Goal: Find specific page/section: Find specific page/section

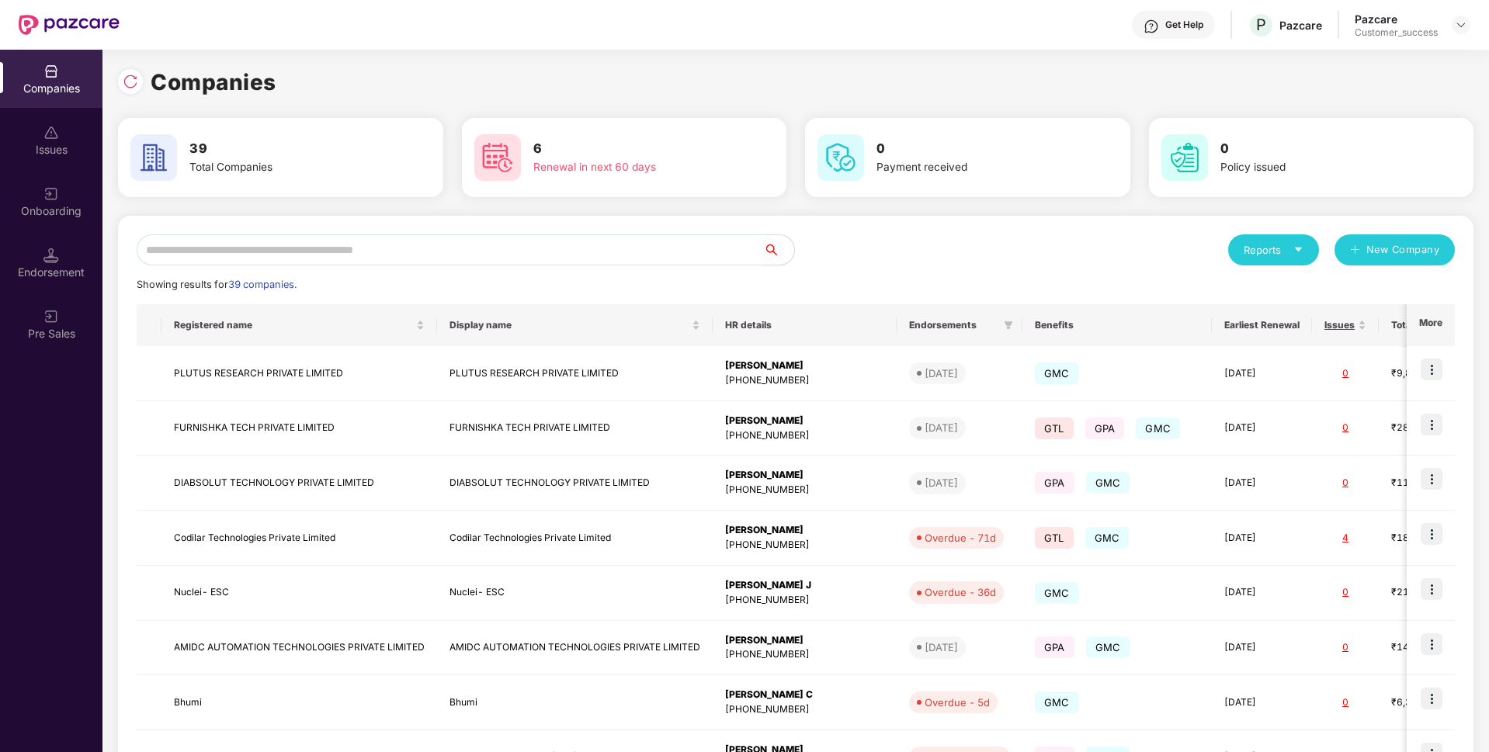
click at [257, 251] on input "text" at bounding box center [450, 249] width 627 height 31
type input "*"
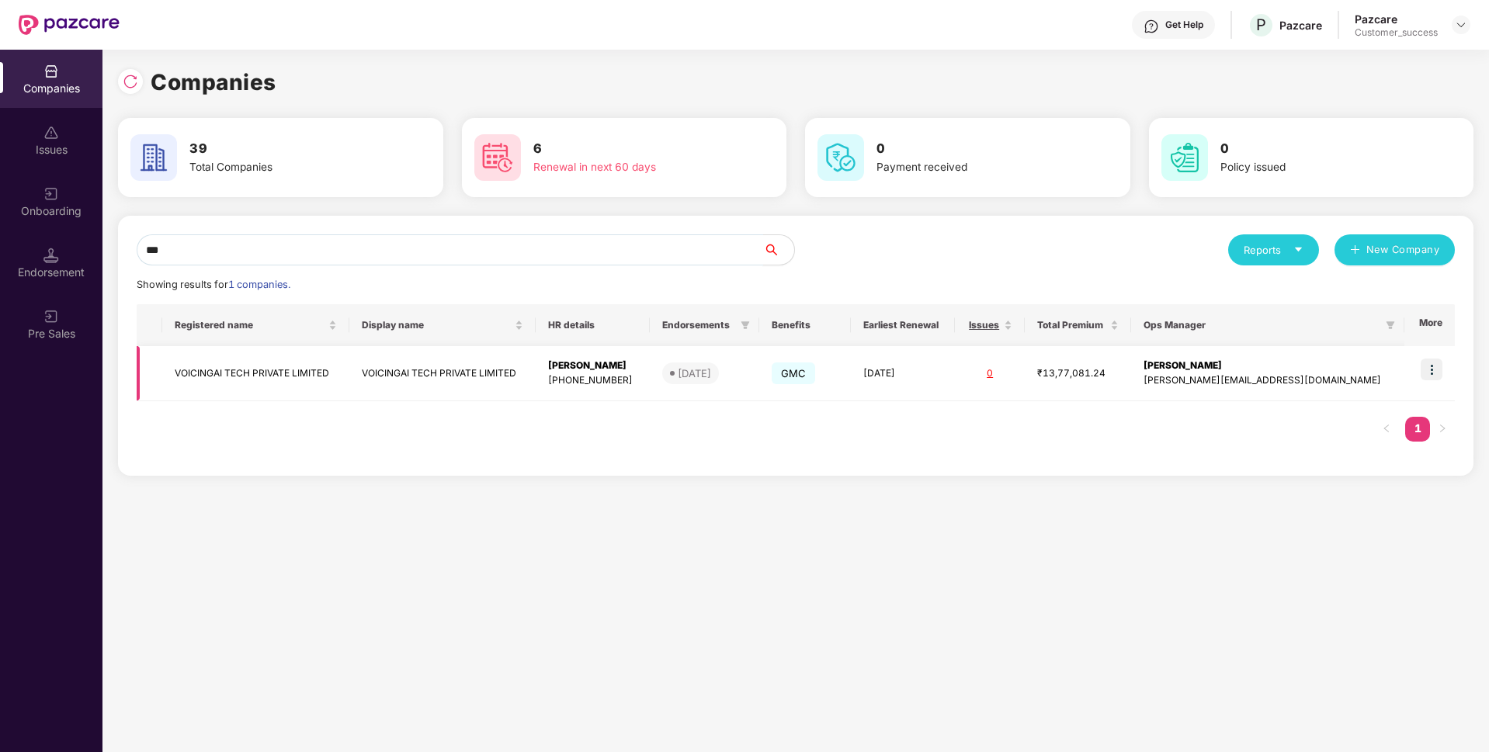
type input "***"
click at [208, 366] on td "VOICINGAI TECH PRIVATE LIMITED" at bounding box center [255, 373] width 187 height 55
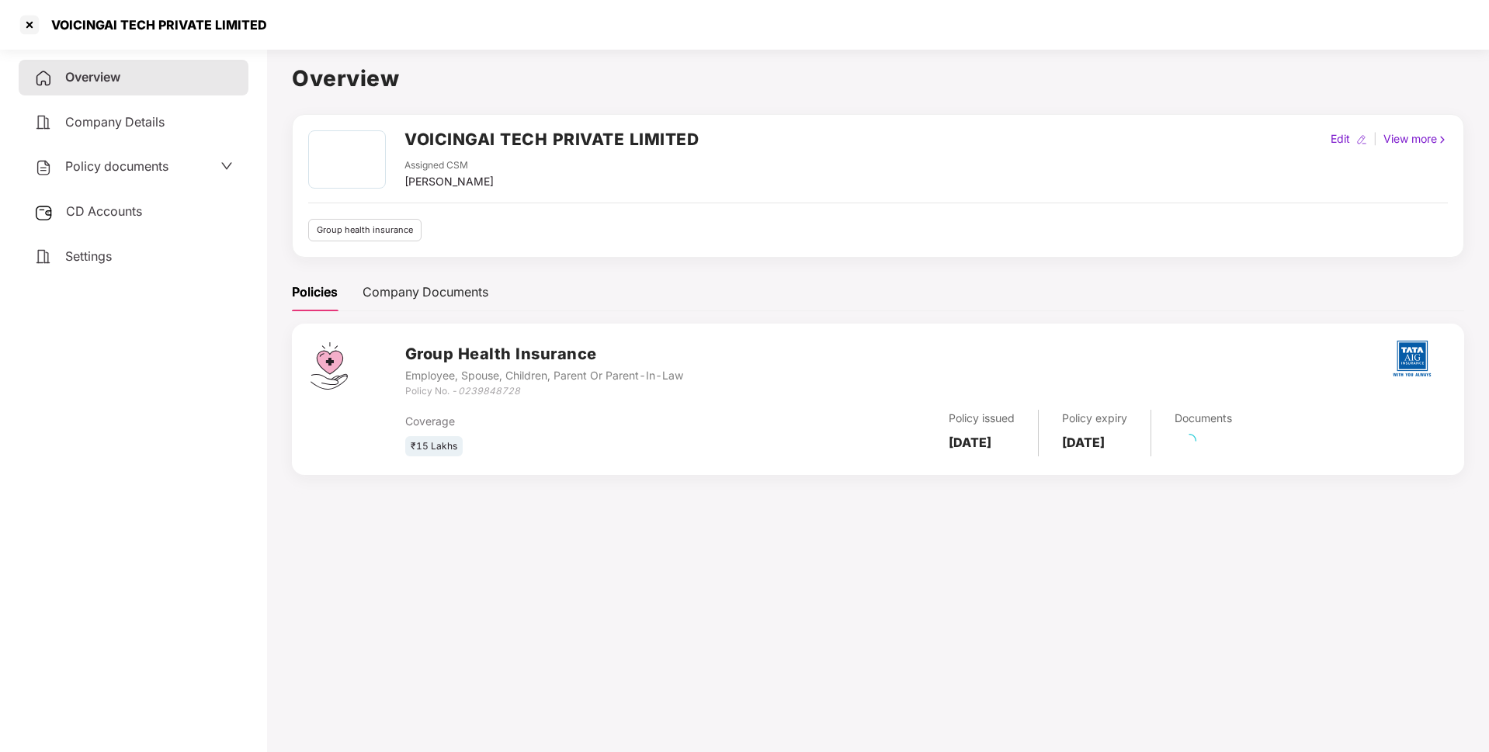
click at [149, 24] on div "VOICINGAI TECH PRIVATE LIMITED" at bounding box center [154, 25] width 225 height 16
copy div "VOICINGAI TECH PRIVATE LIMITED"
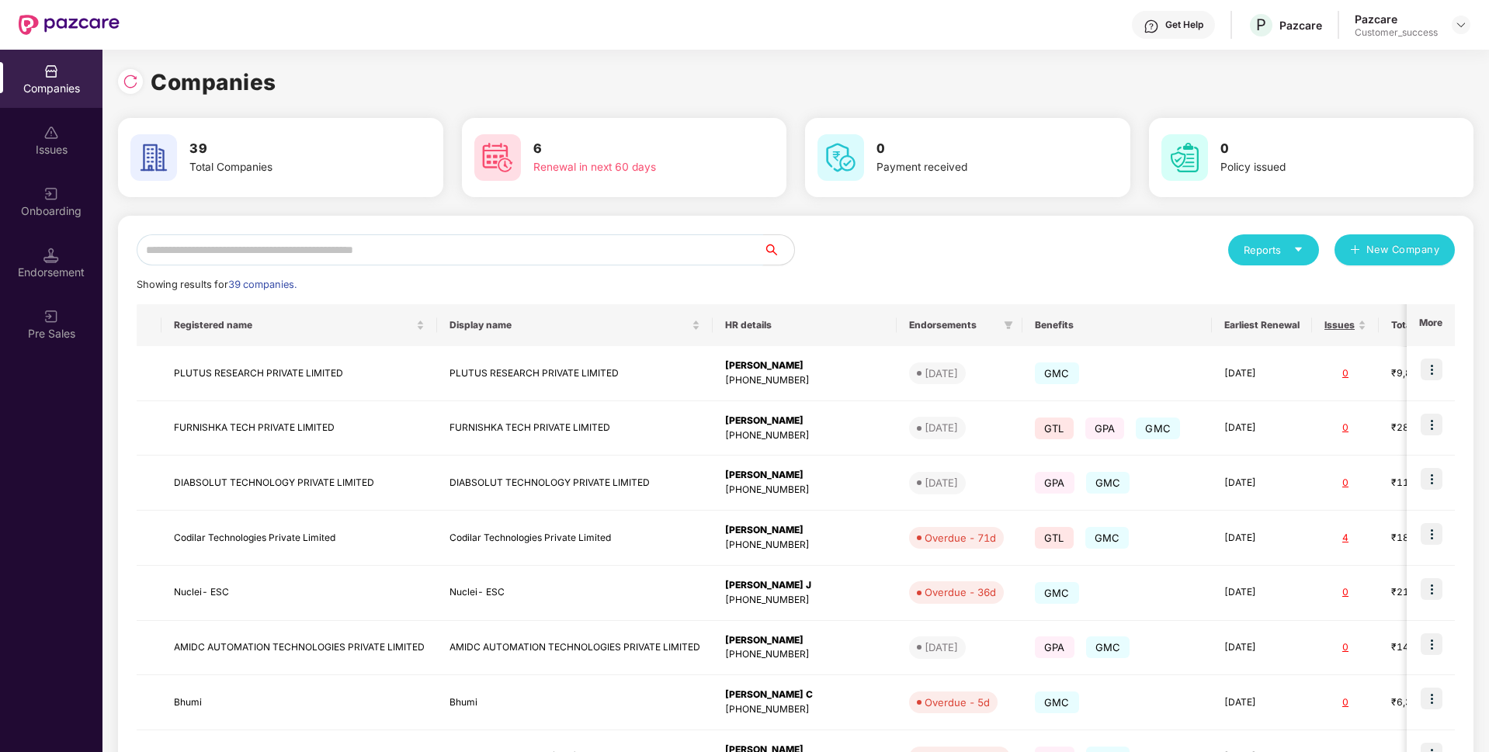
click at [328, 251] on input "text" at bounding box center [450, 249] width 627 height 31
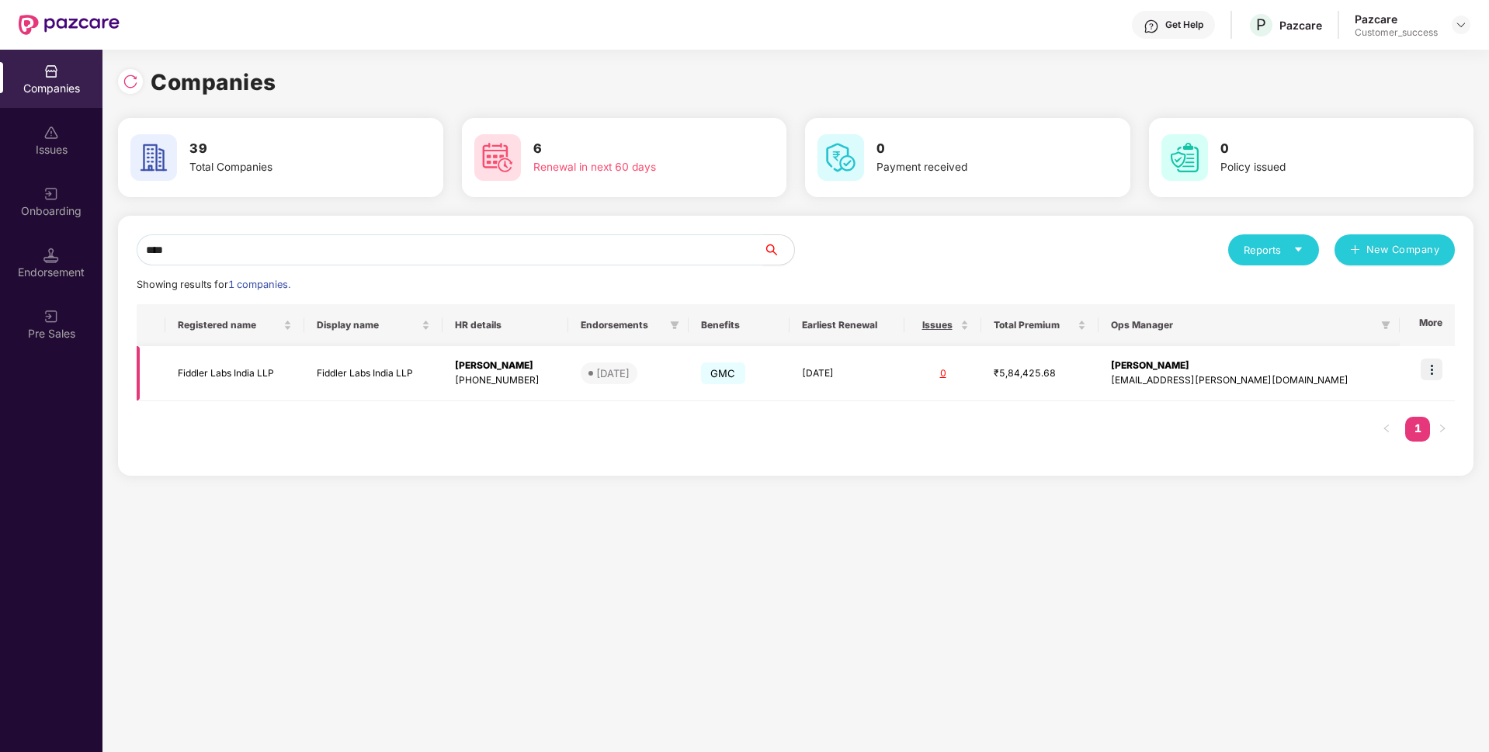
type input "****"
click at [267, 377] on td "Fiddler Labs India LLP" at bounding box center [234, 373] width 139 height 55
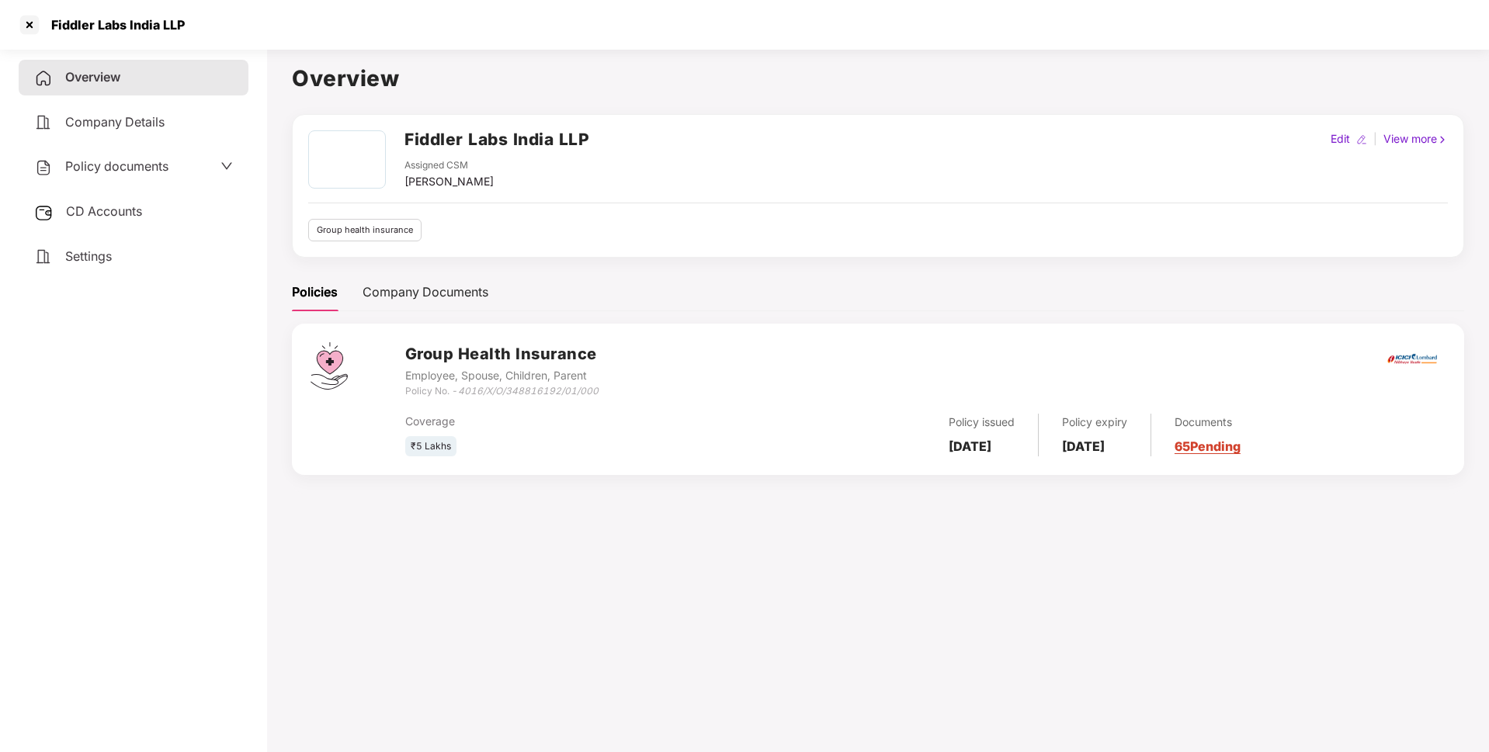
click at [148, 16] on div "Fiddler Labs India LLP" at bounding box center [101, 24] width 168 height 25
copy div "Fiddler Labs India LLP"
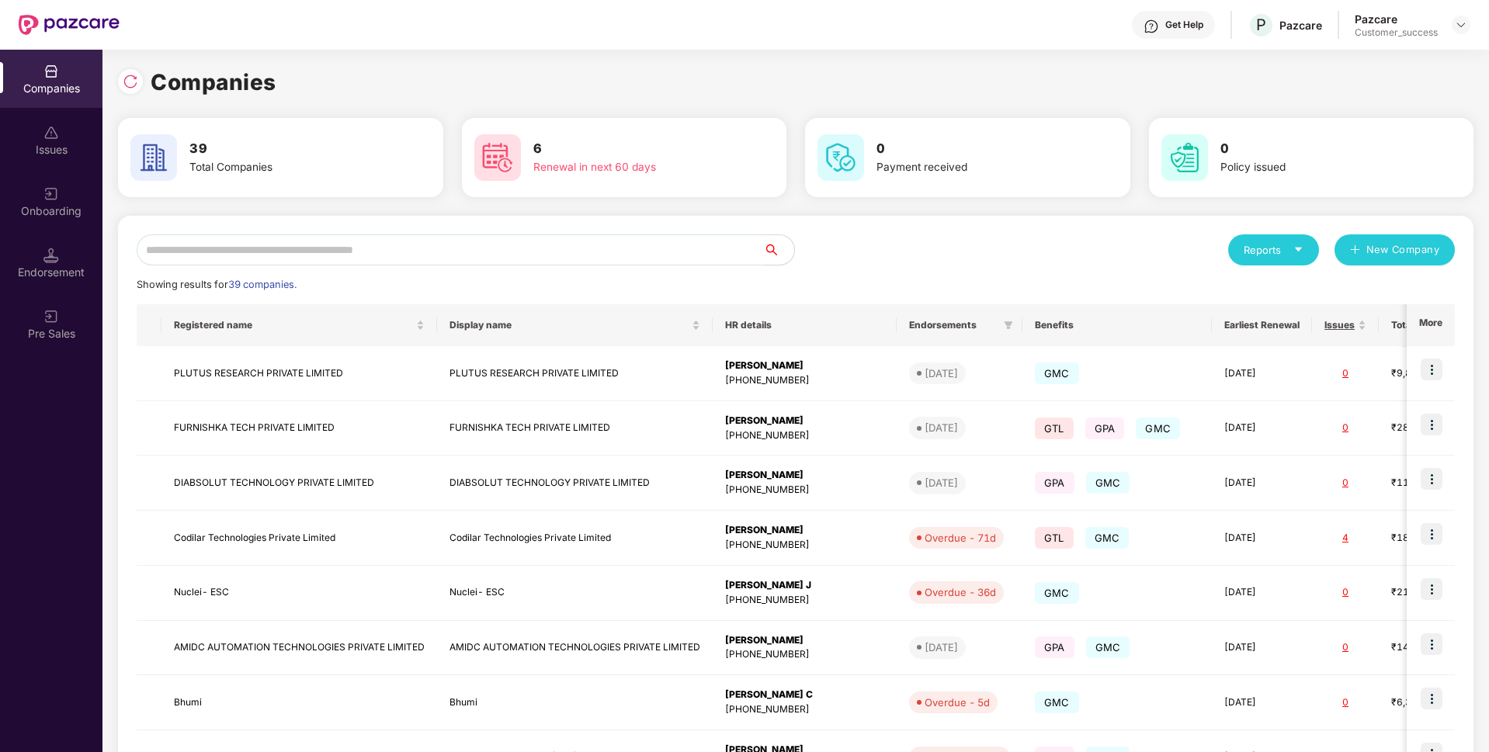
click at [391, 261] on input "text" at bounding box center [450, 249] width 627 height 31
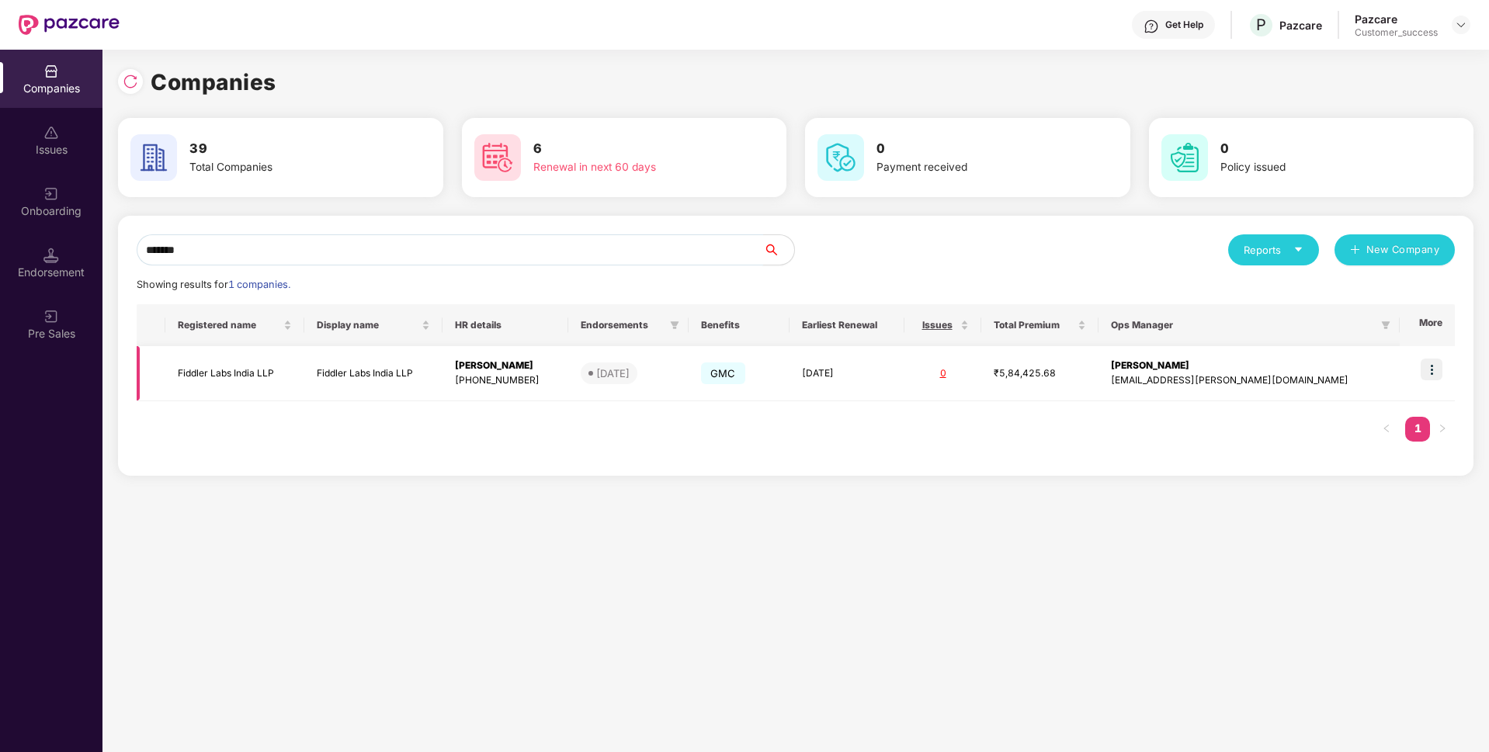
type input "*******"
click at [1437, 370] on img at bounding box center [1432, 370] width 22 height 22
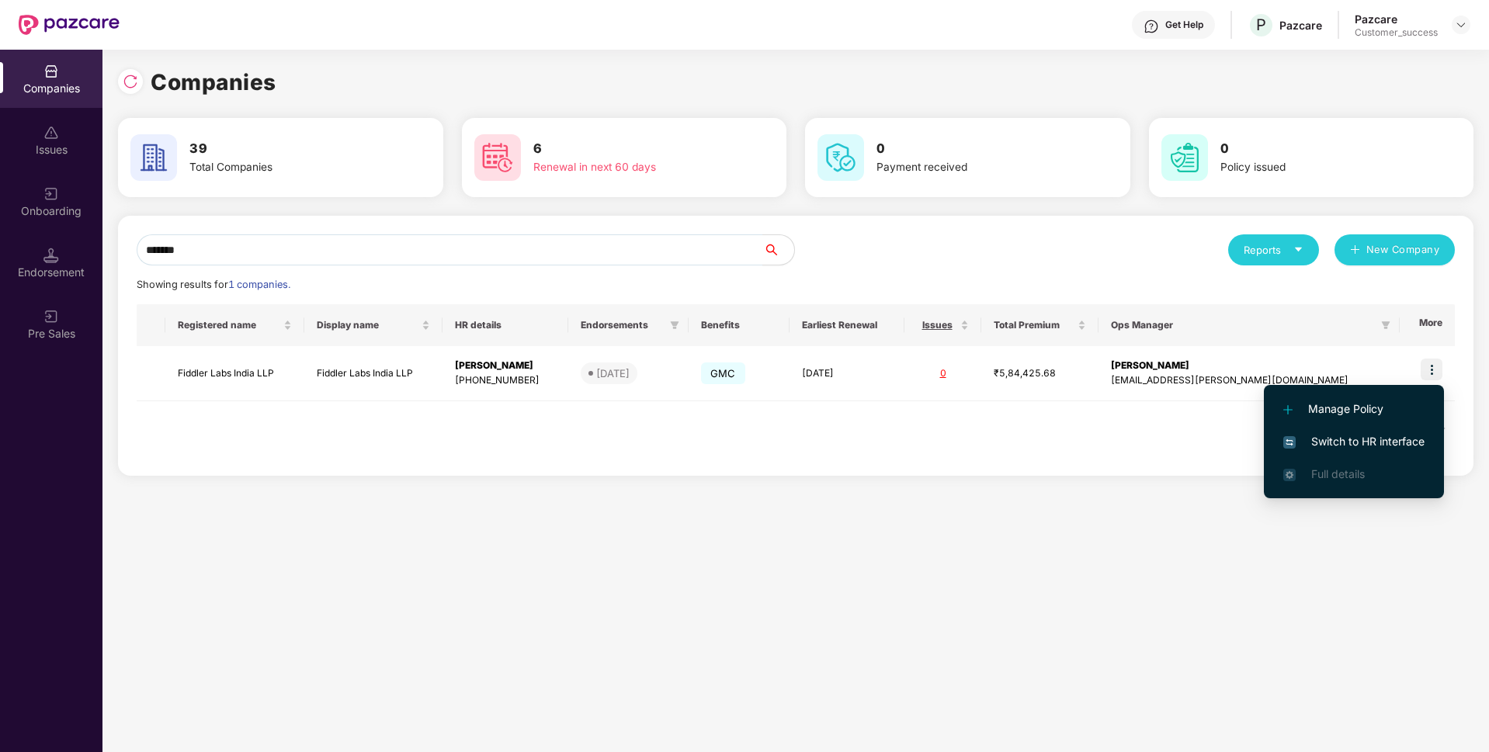
click at [1333, 443] on span "Switch to HR interface" at bounding box center [1354, 441] width 141 height 17
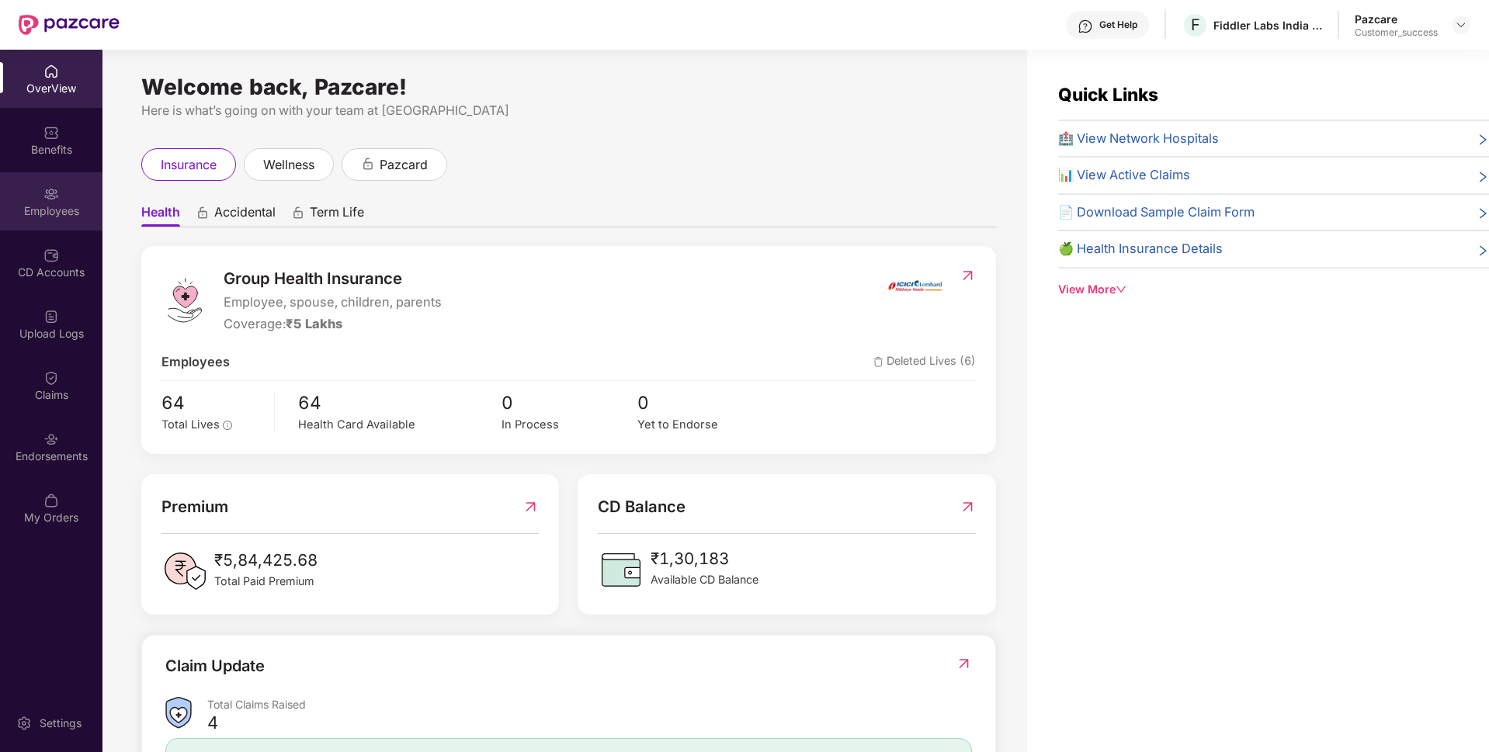
click at [36, 221] on div "Employees" at bounding box center [51, 201] width 102 height 58
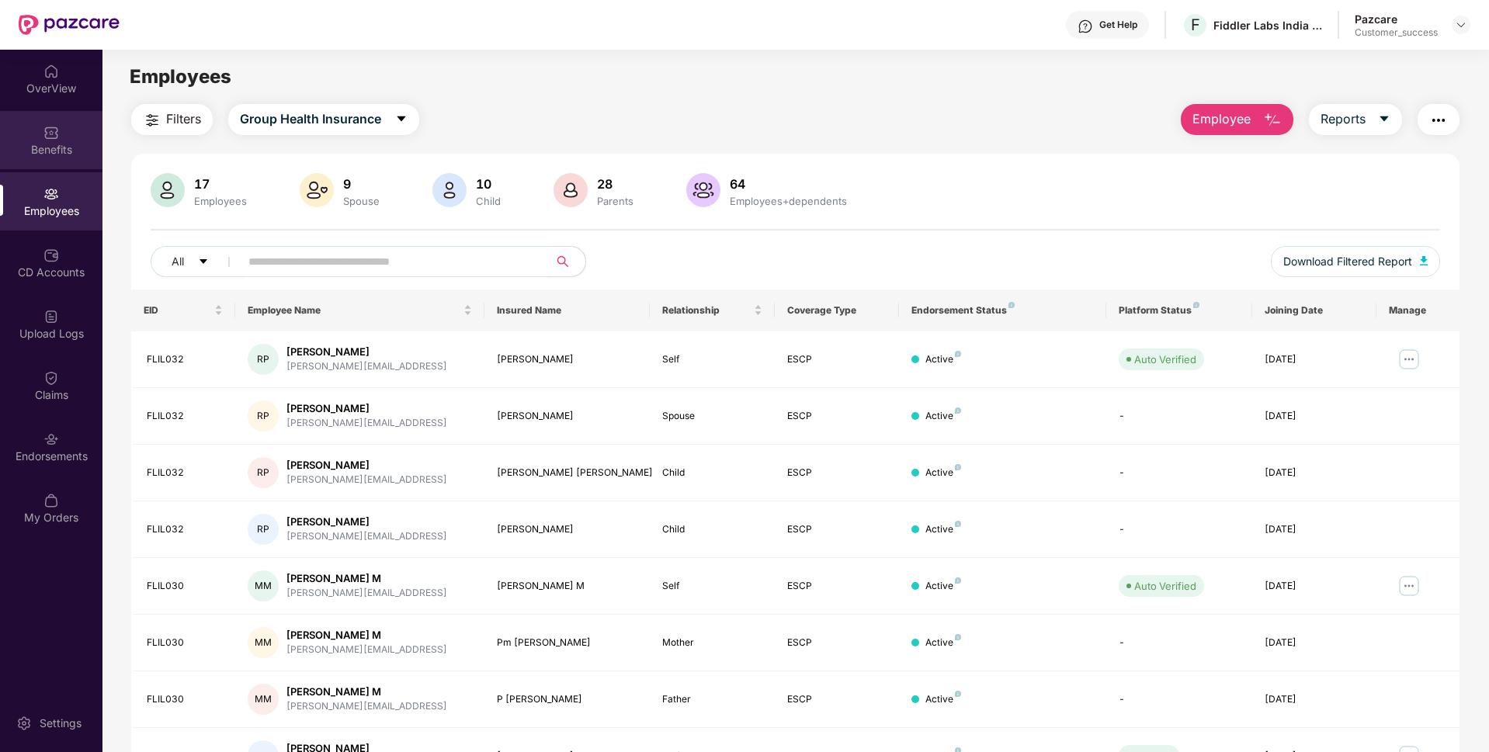
click at [76, 156] on div "Benefits" at bounding box center [51, 150] width 102 height 16
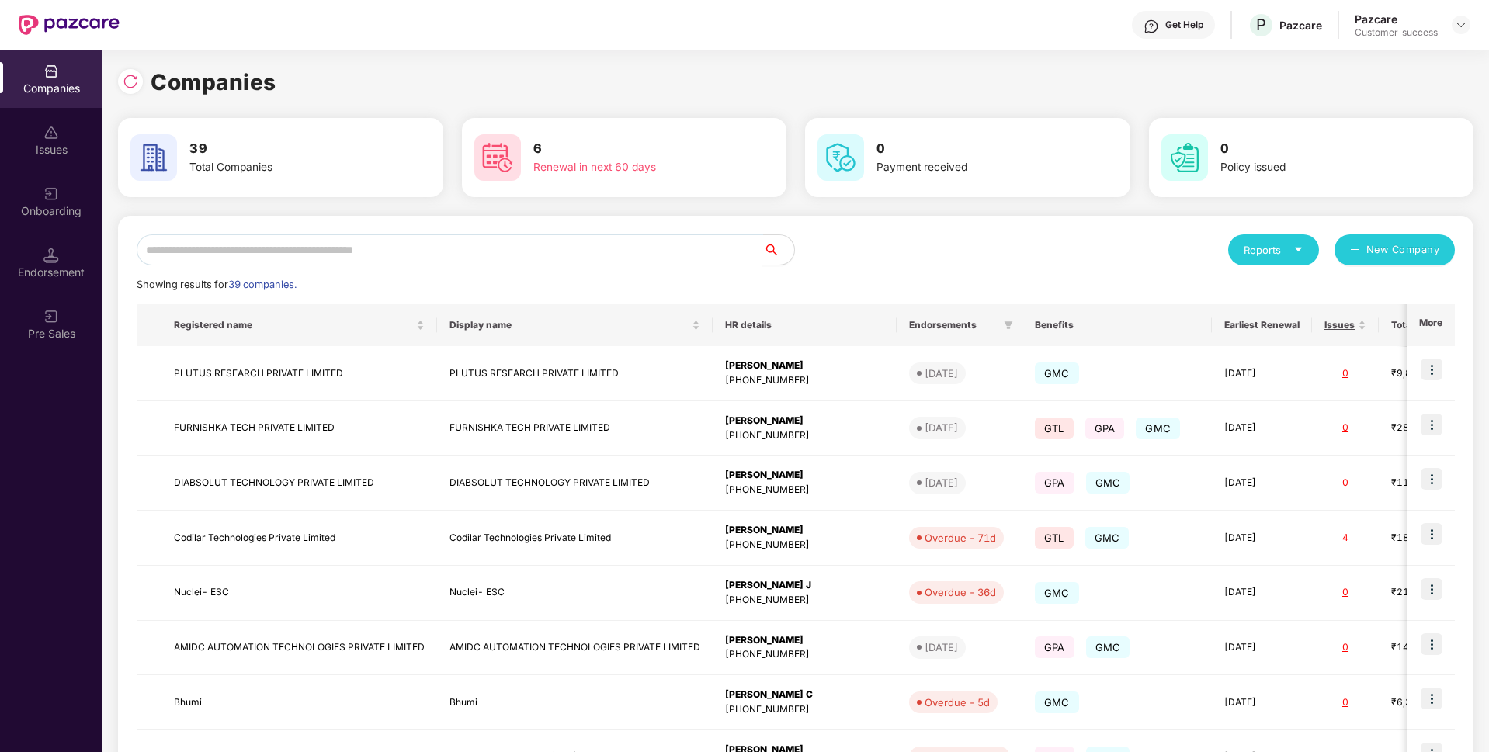
click at [406, 246] on input "text" at bounding box center [450, 249] width 627 height 31
type input "*"
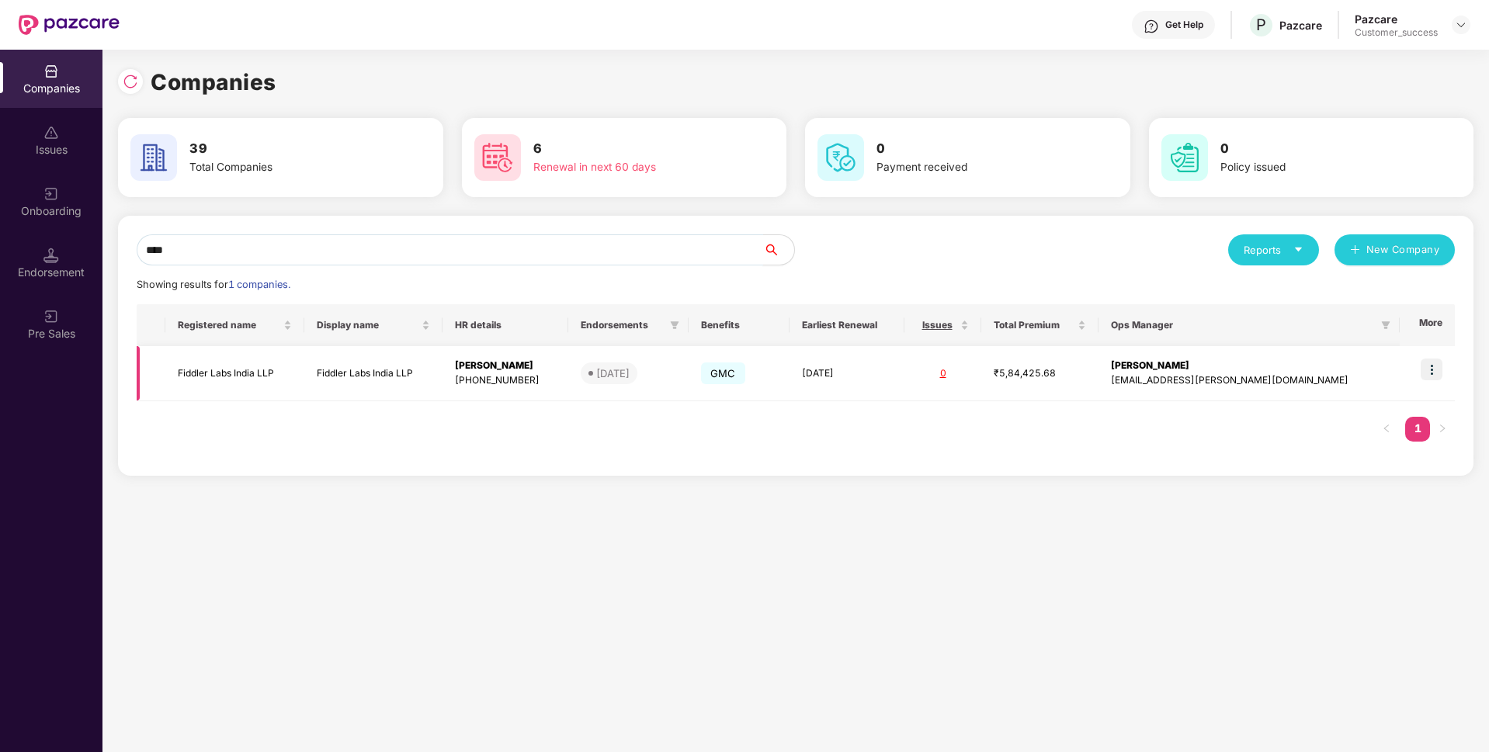
type input "****"
click at [225, 359] on td "Fiddler Labs India LLP" at bounding box center [234, 373] width 139 height 55
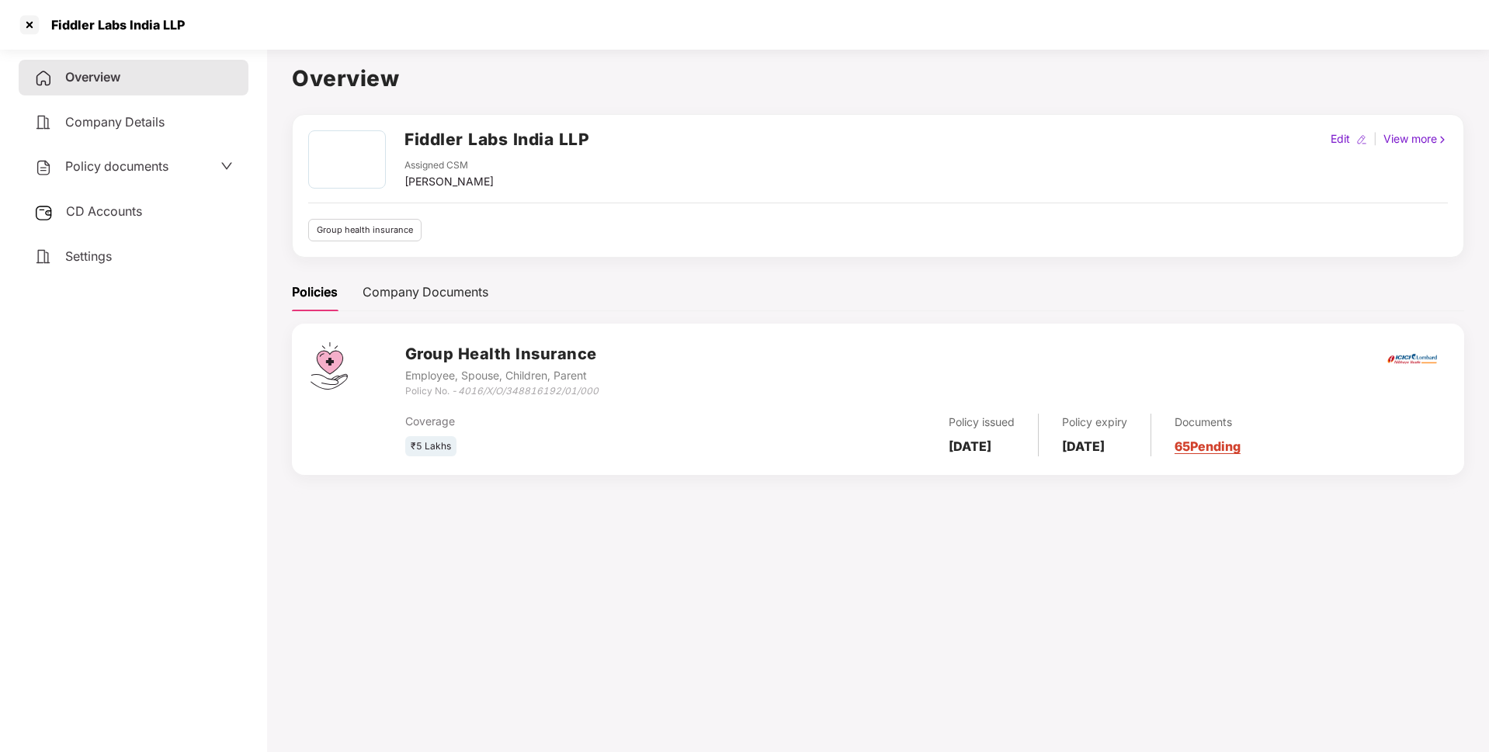
click at [182, 168] on div "Policy documents" at bounding box center [133, 167] width 199 height 20
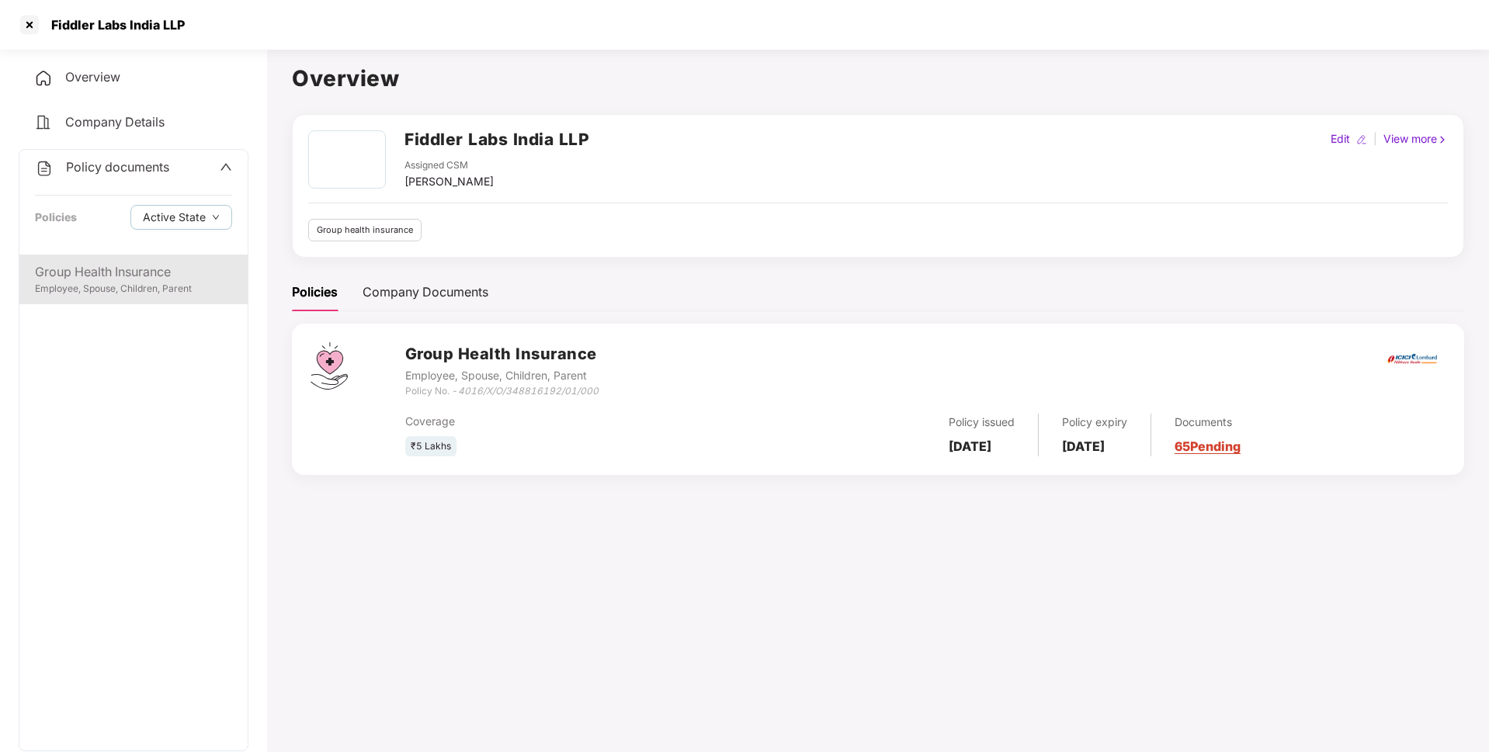
click at [47, 279] on div "Group Health Insurance" at bounding box center [133, 271] width 197 height 19
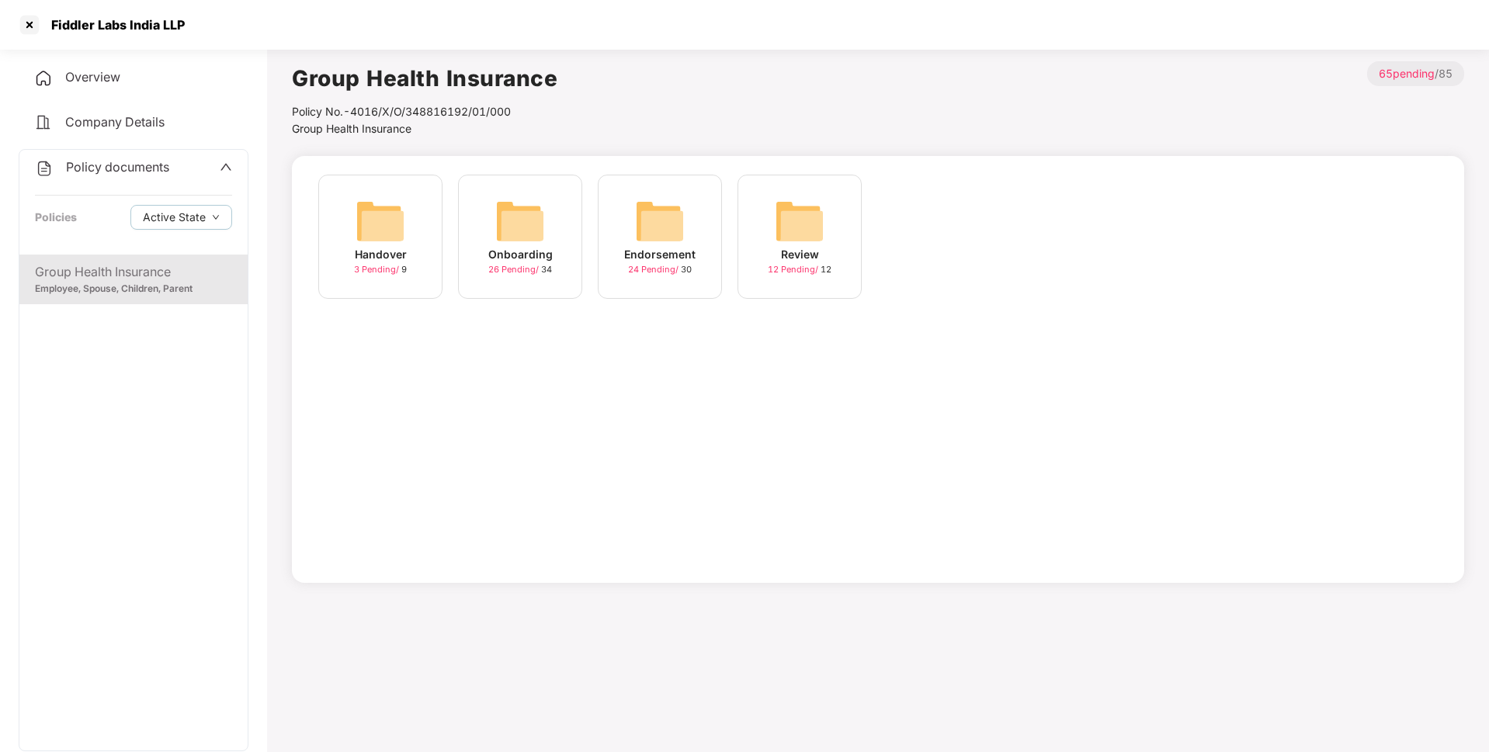
click at [505, 217] on img at bounding box center [520, 221] width 50 height 50
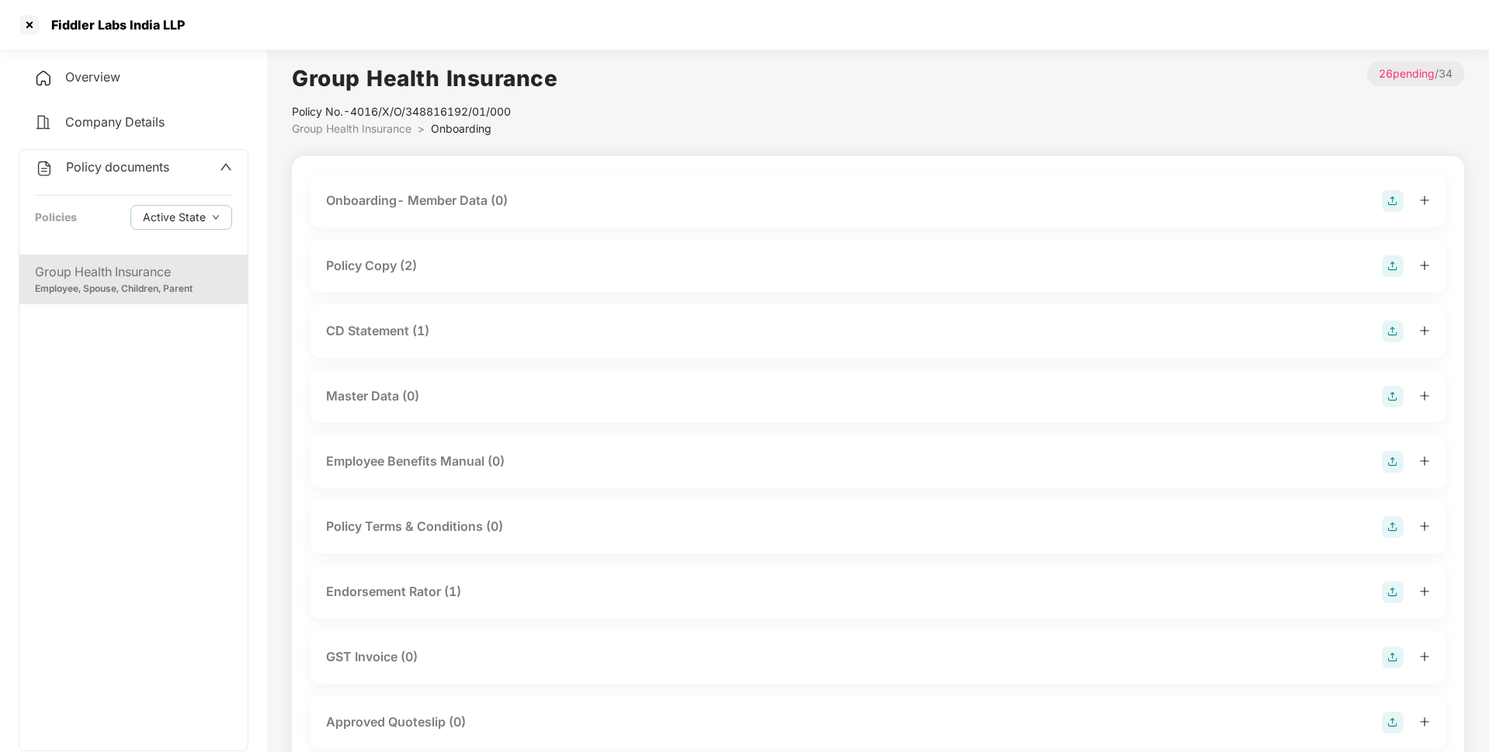
click at [377, 265] on div "Policy Copy (2)" at bounding box center [371, 265] width 91 height 19
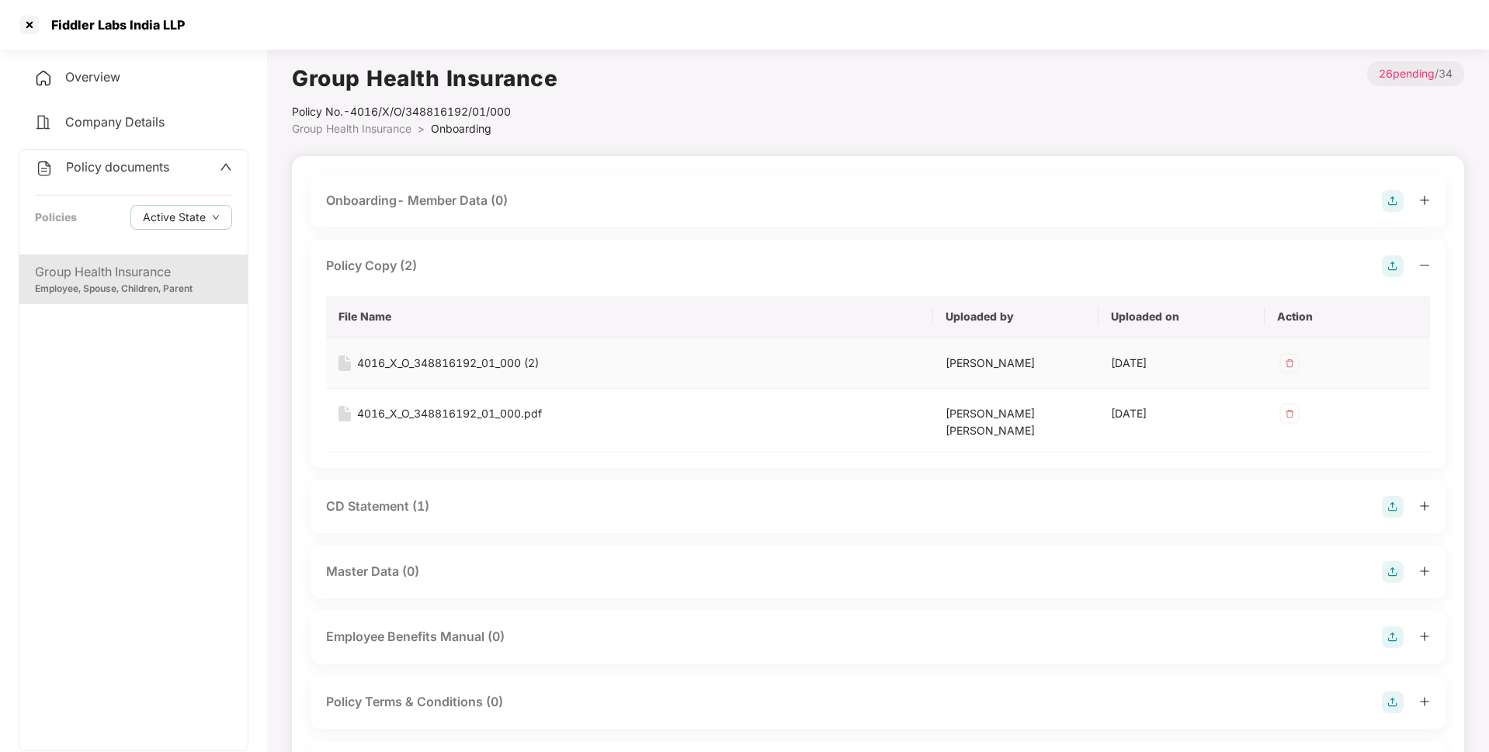
click at [497, 361] on div "4016_X_O_348816192_01_000 (2)" at bounding box center [448, 363] width 182 height 17
click at [65, 435] on div "Group Health Insurance Employee, Spouse, Children, Parent" at bounding box center [133, 503] width 228 height 496
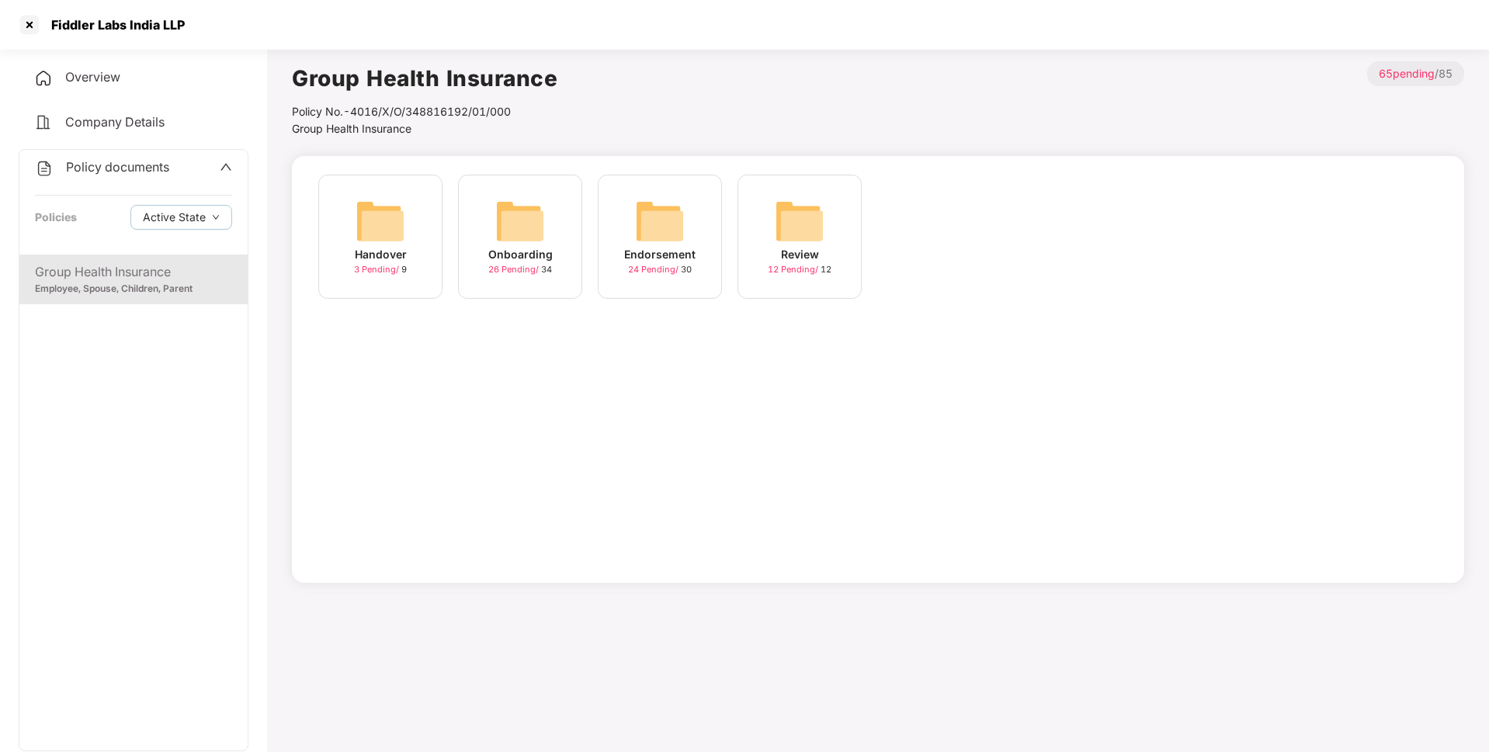
click at [535, 234] on img at bounding box center [520, 221] width 50 height 50
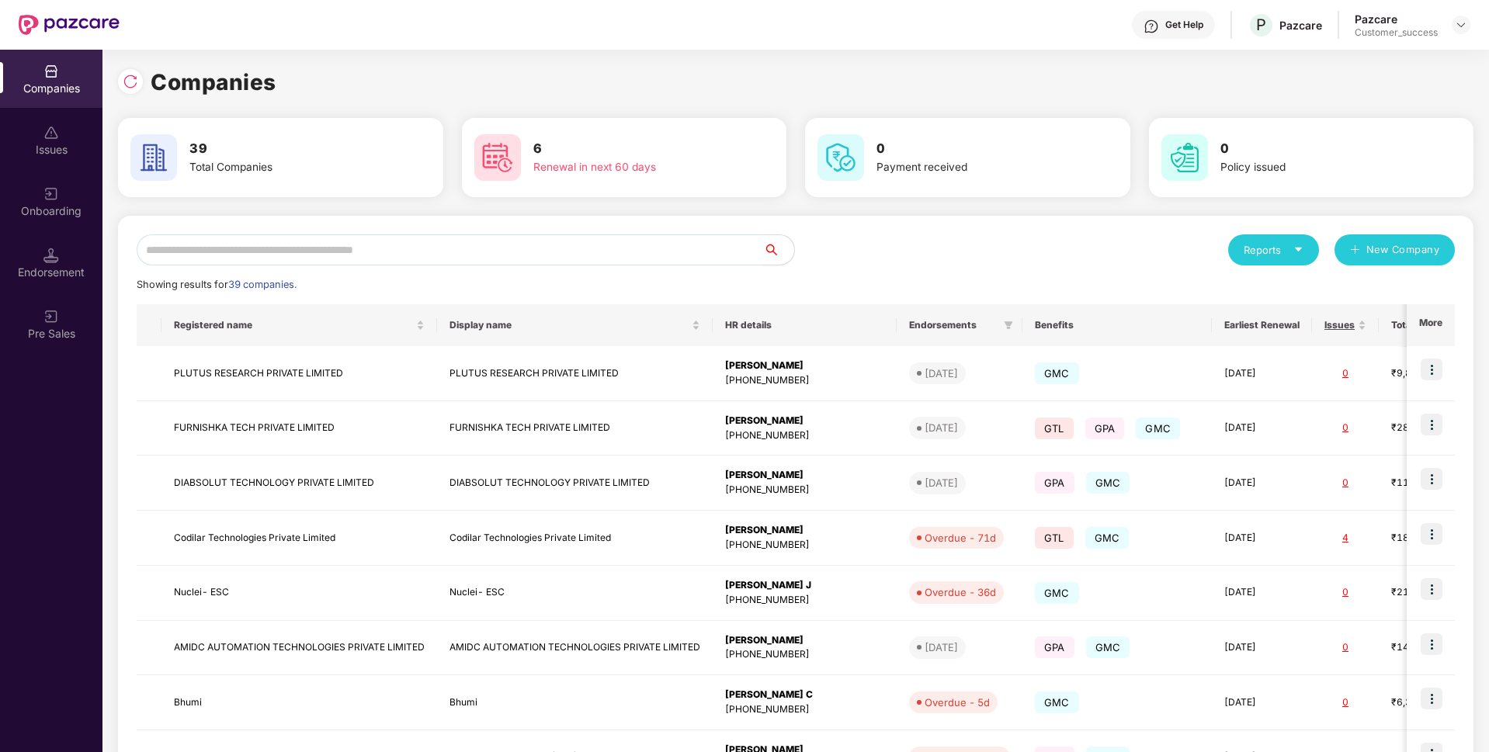
click at [492, 252] on input "text" at bounding box center [450, 249] width 627 height 31
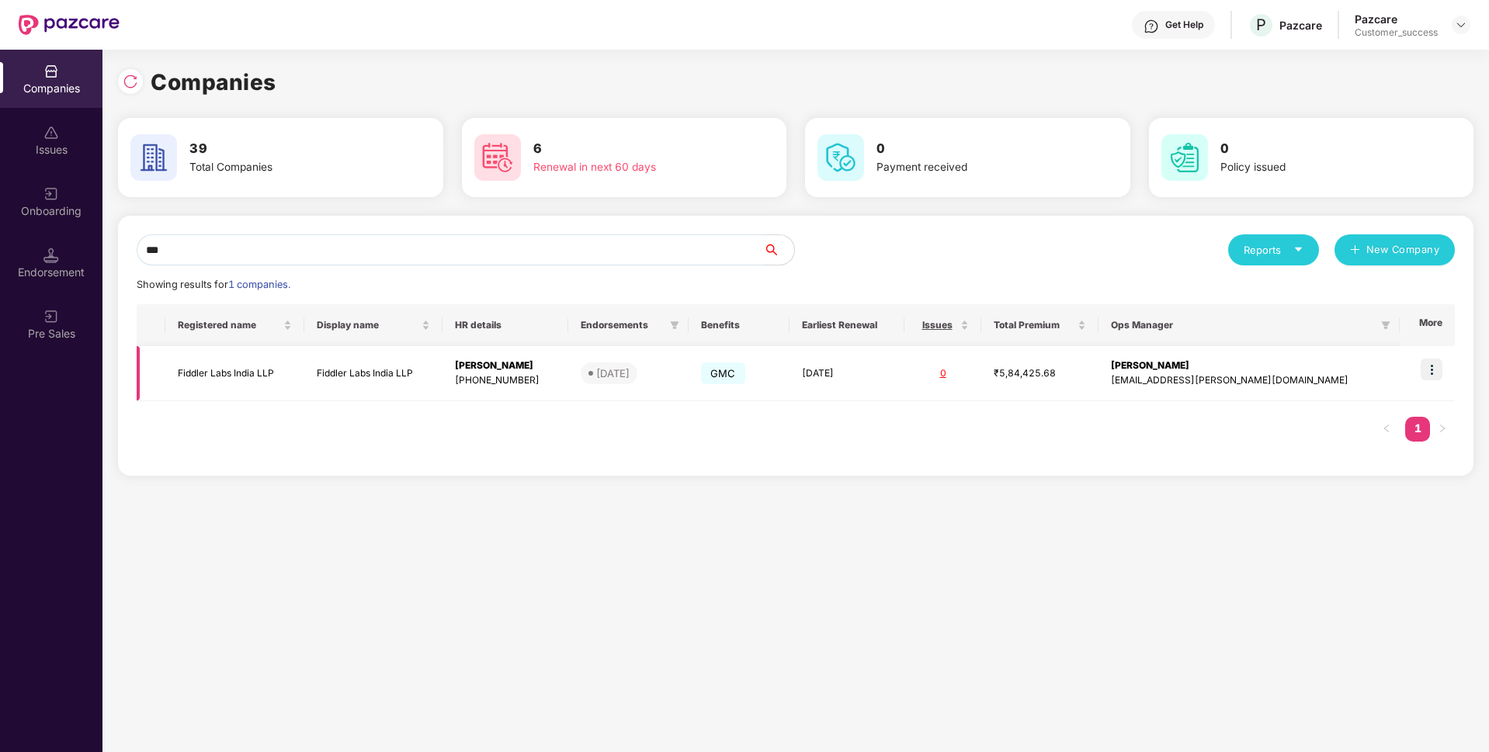
type input "***"
click at [1430, 373] on img at bounding box center [1432, 370] width 22 height 22
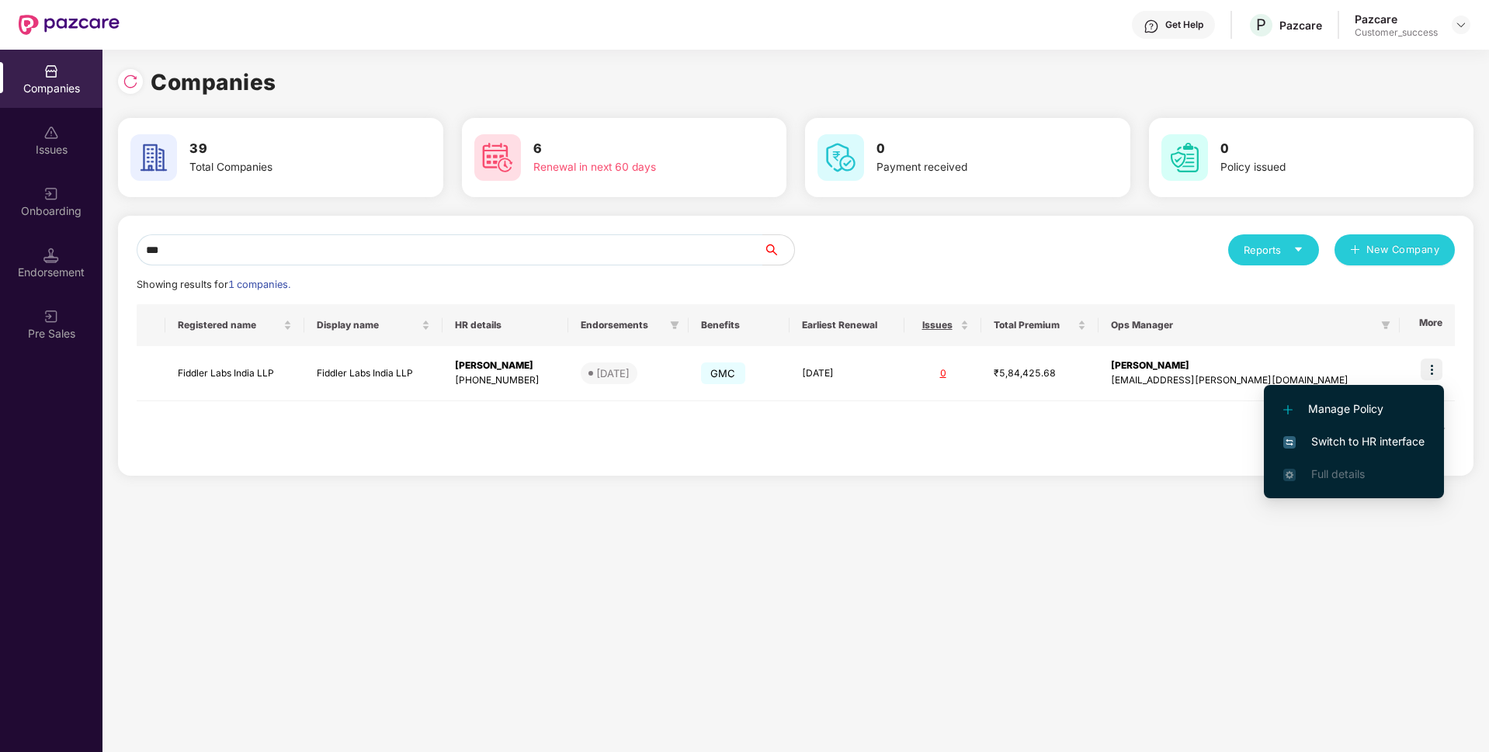
click at [1343, 438] on span "Switch to HR interface" at bounding box center [1354, 441] width 141 height 17
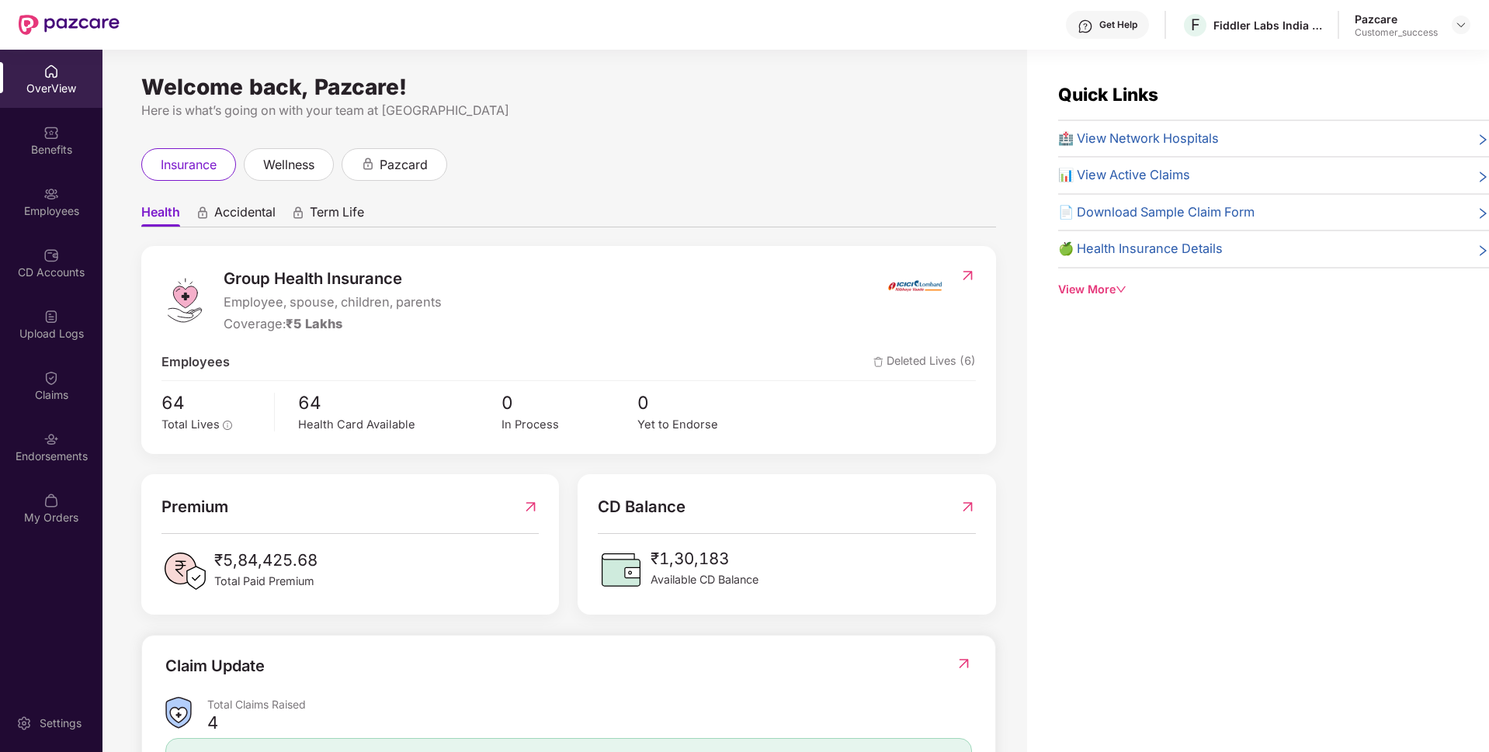
click at [1, 186] on div "Employees" at bounding box center [51, 201] width 102 height 58
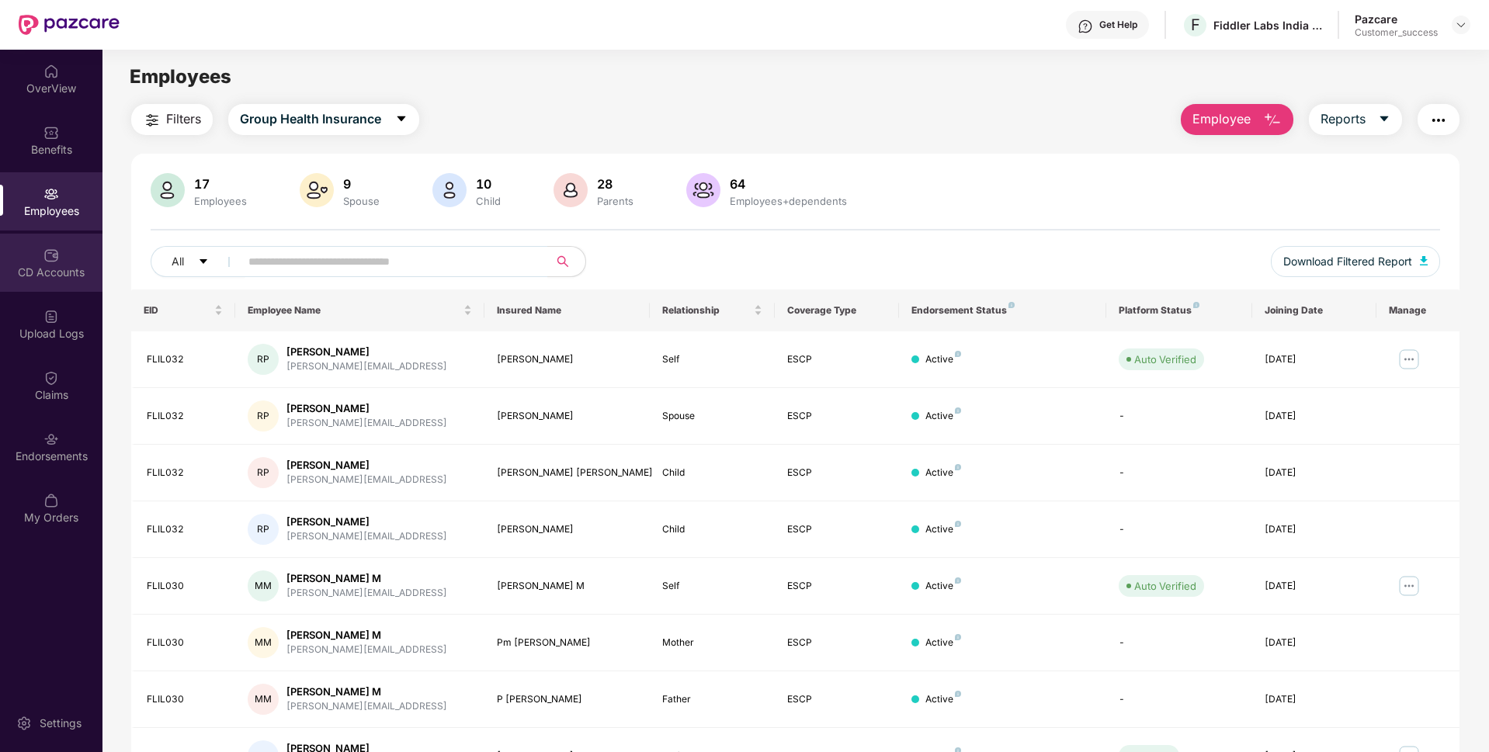
click at [0, 234] on div "CD Accounts" at bounding box center [51, 263] width 102 height 58
